Goal: Information Seeking & Learning: Find specific fact

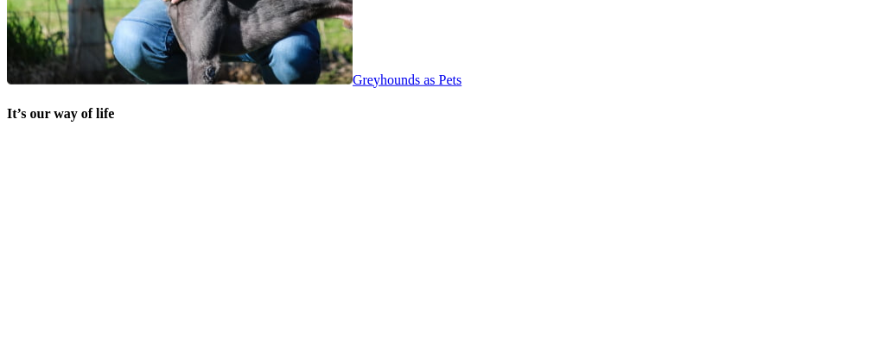
scroll to position [3605, 0]
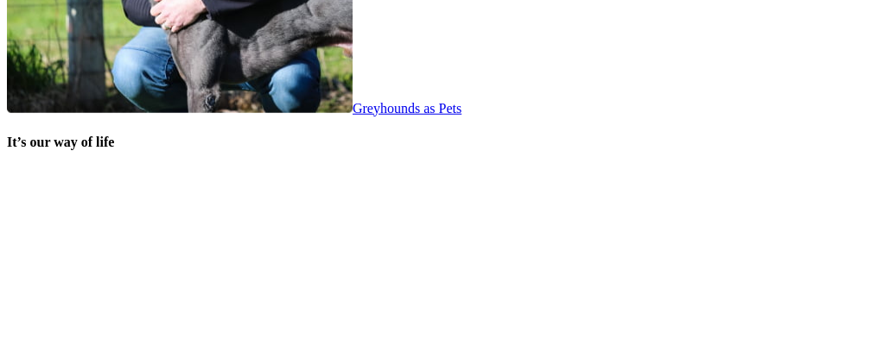
scroll to position [3524, 0]
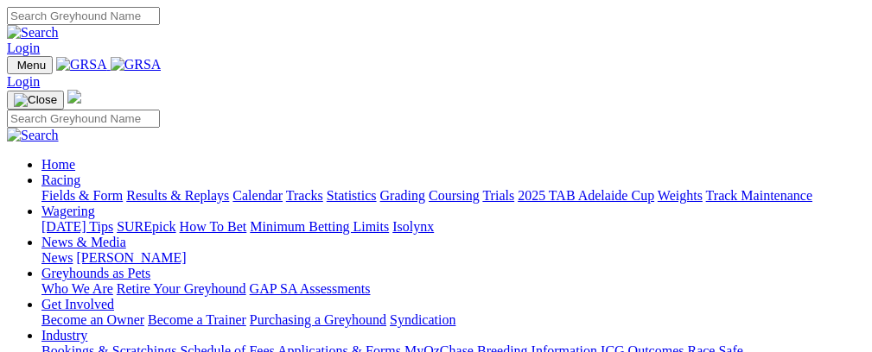
scroll to position [3514, 0]
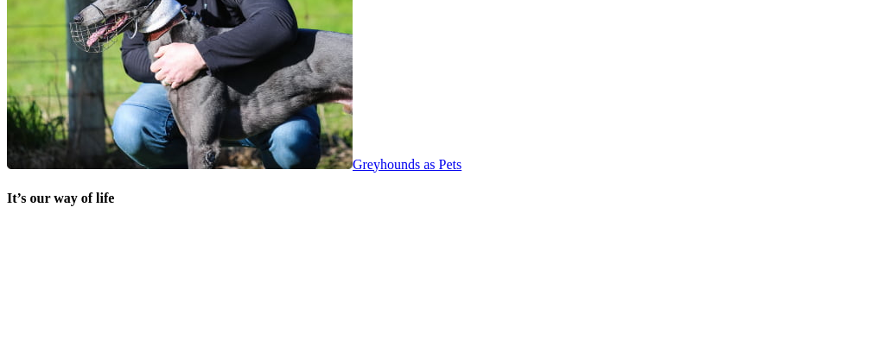
scroll to position [3428, 0]
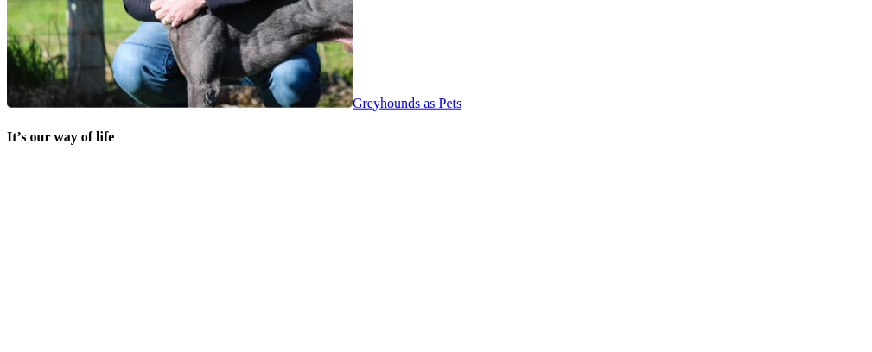
scroll to position [3557, 0]
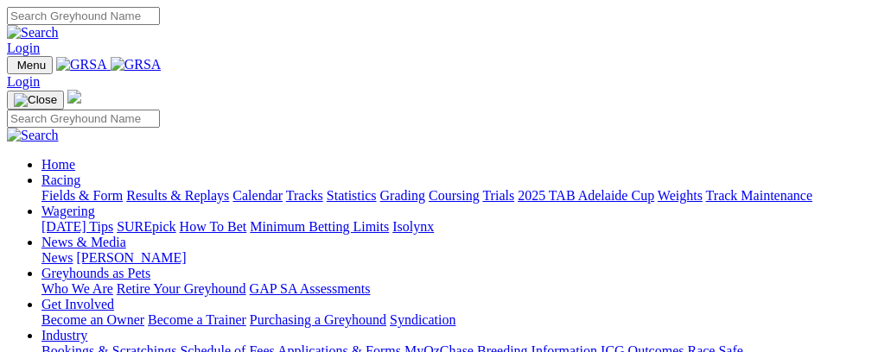
scroll to position [3549, 0]
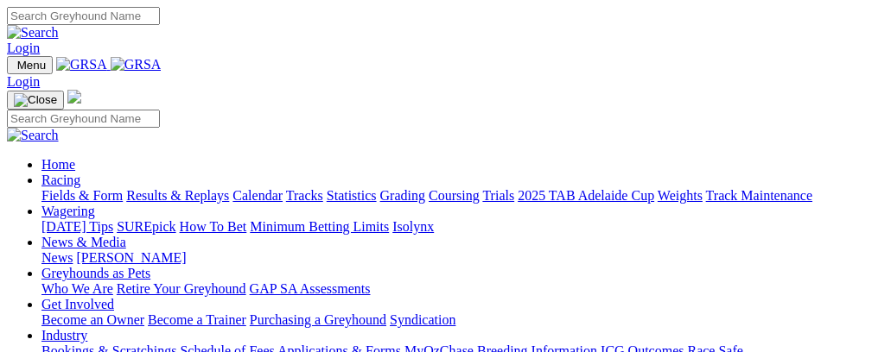
scroll to position [3549, 0]
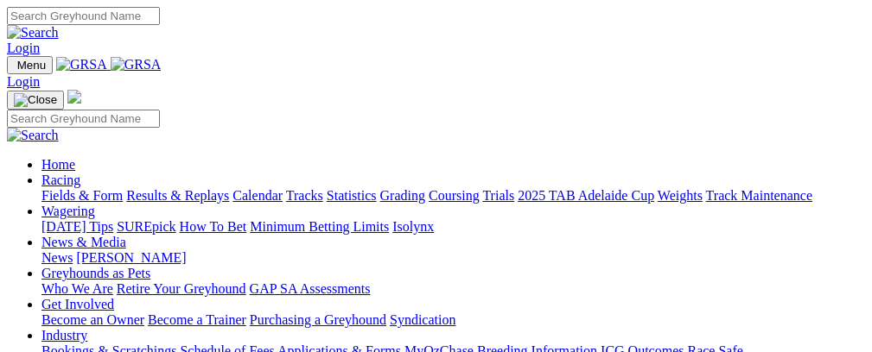
scroll to position [3549, 0]
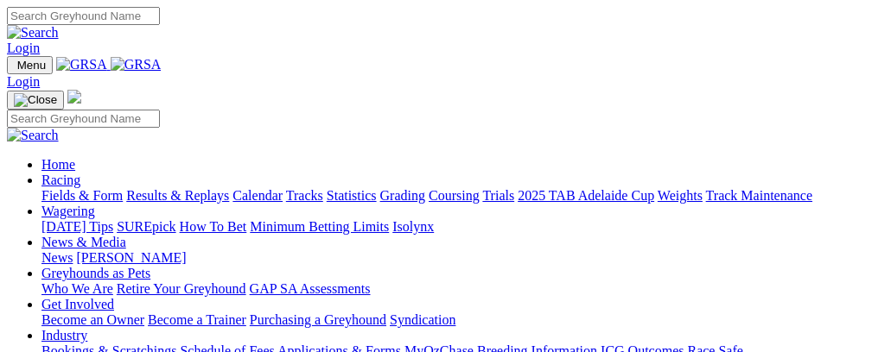
scroll to position [3549, 0]
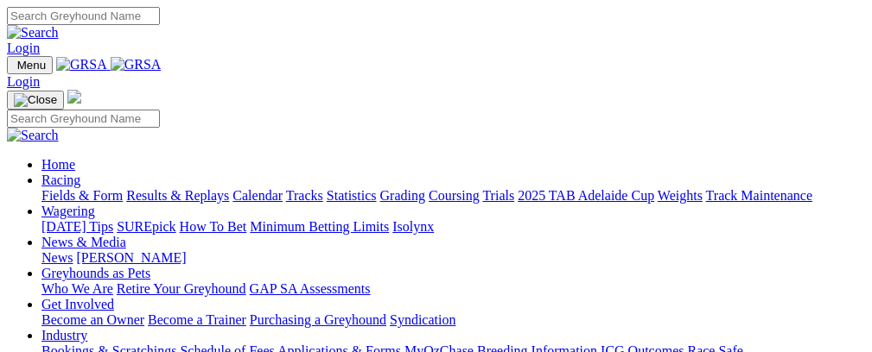
scroll to position [173, 0]
